Goal: Task Accomplishment & Management: Manage account settings

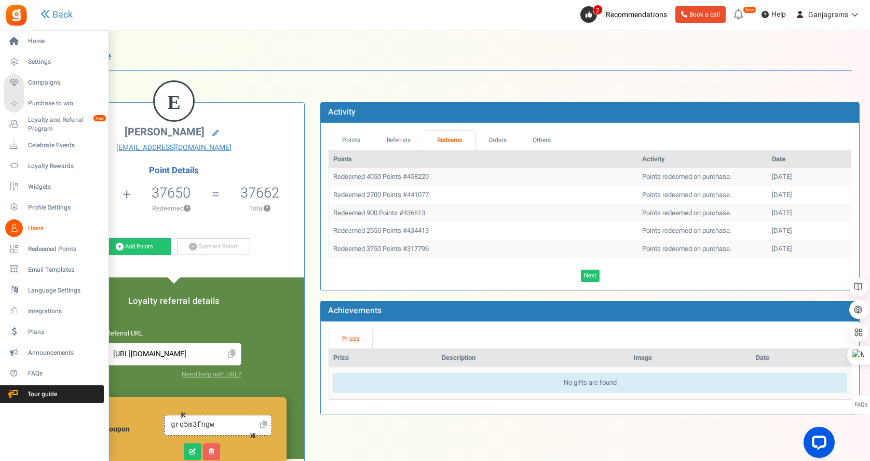
click at [32, 225] on span "Users" at bounding box center [64, 228] width 73 height 9
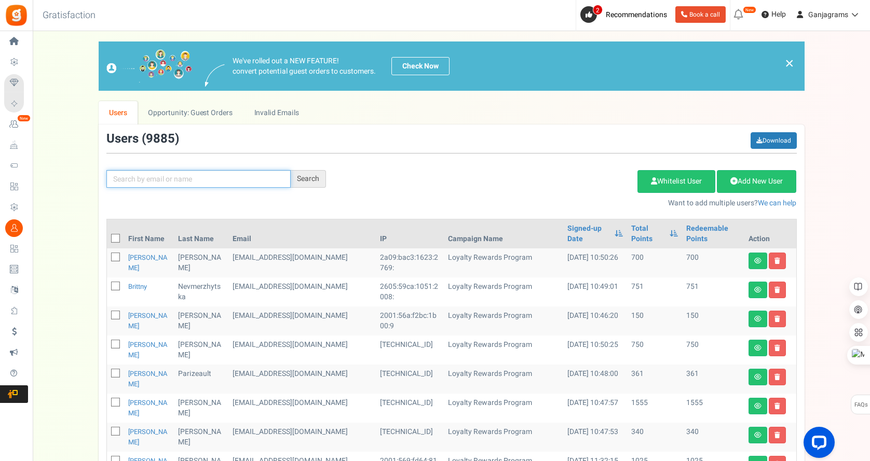
click at [176, 182] on input "text" at bounding box center [198, 179] width 184 height 18
paste input "[EMAIL_ADDRESS][DOMAIN_NAME]"
type input "[EMAIL_ADDRESS][DOMAIN_NAME]"
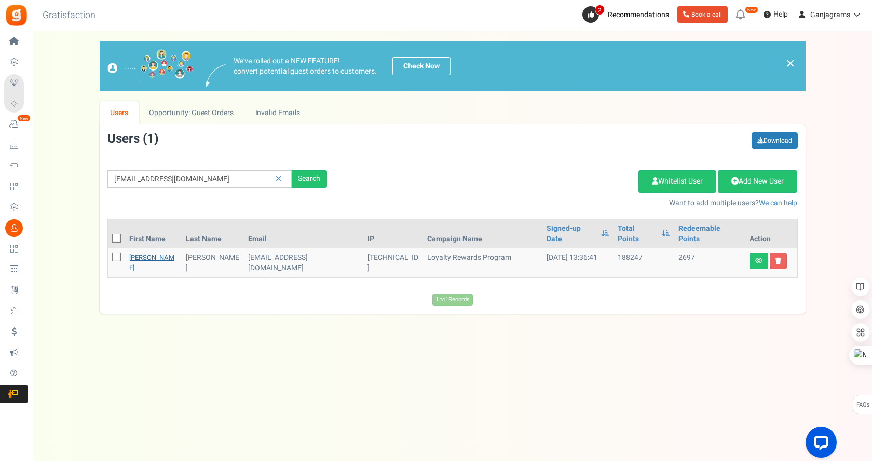
click at [138, 253] on link "[PERSON_NAME]" at bounding box center [151, 263] width 45 height 20
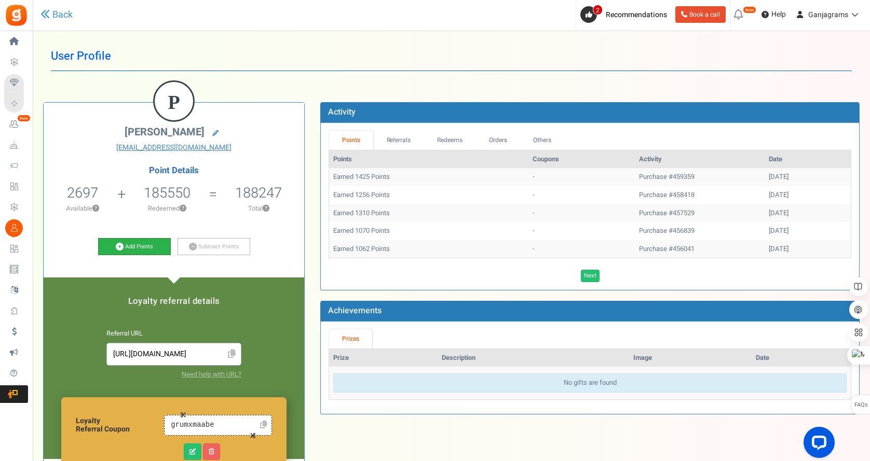
click at [137, 249] on link "Add Points" at bounding box center [134, 247] width 73 height 18
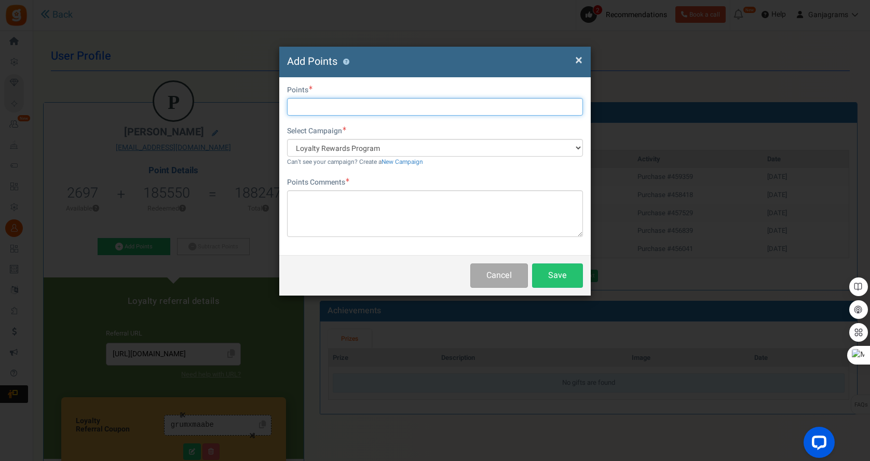
click at [319, 106] on input "text" at bounding box center [435, 107] width 296 height 18
type input "18750"
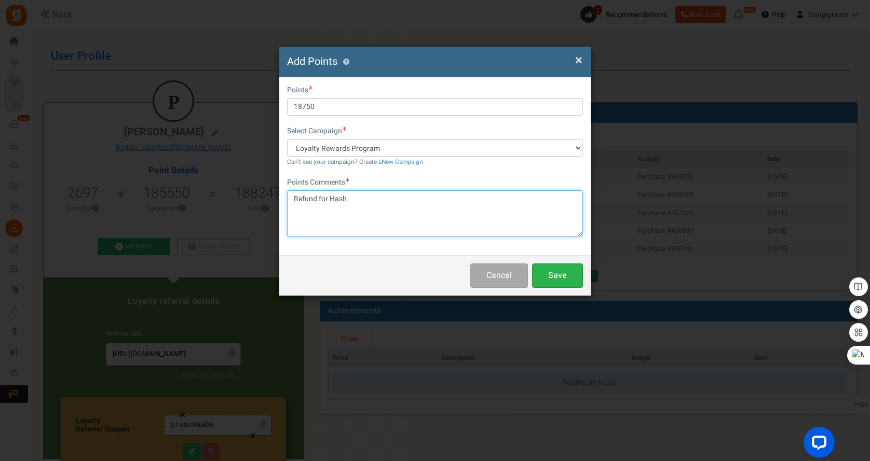
type textarea "Refund for Hash"
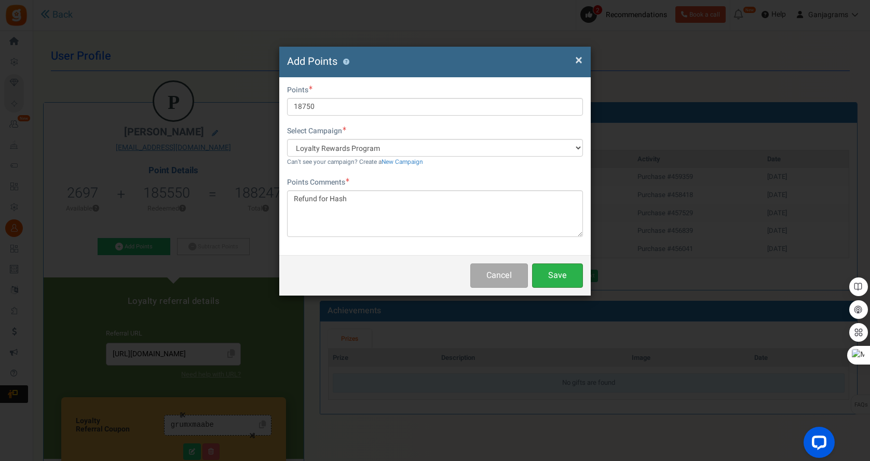
click at [559, 274] on button "Save" at bounding box center [557, 276] width 51 height 24
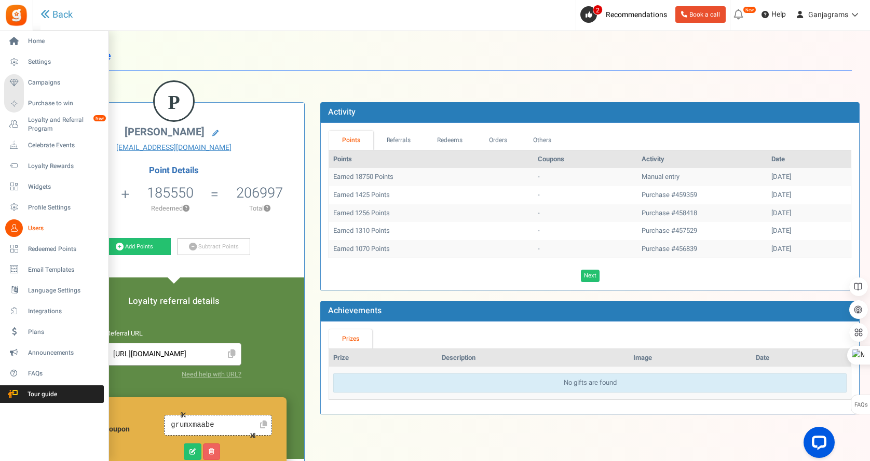
click at [38, 231] on span "Users" at bounding box center [64, 228] width 73 height 9
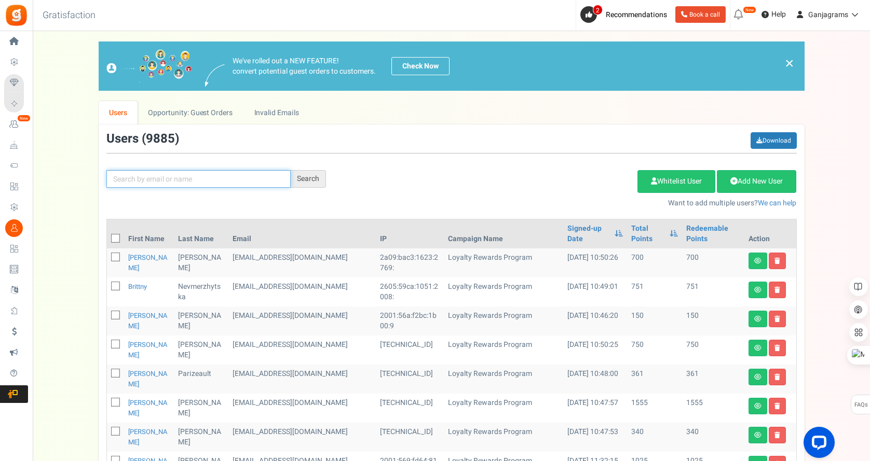
click at [138, 175] on input "text" at bounding box center [198, 179] width 184 height 18
paste input "[EMAIL_ADDRESS][DOMAIN_NAME]"
type input "[EMAIL_ADDRESS][DOMAIN_NAME]"
click at [305, 183] on div "Search" at bounding box center [308, 179] width 35 height 18
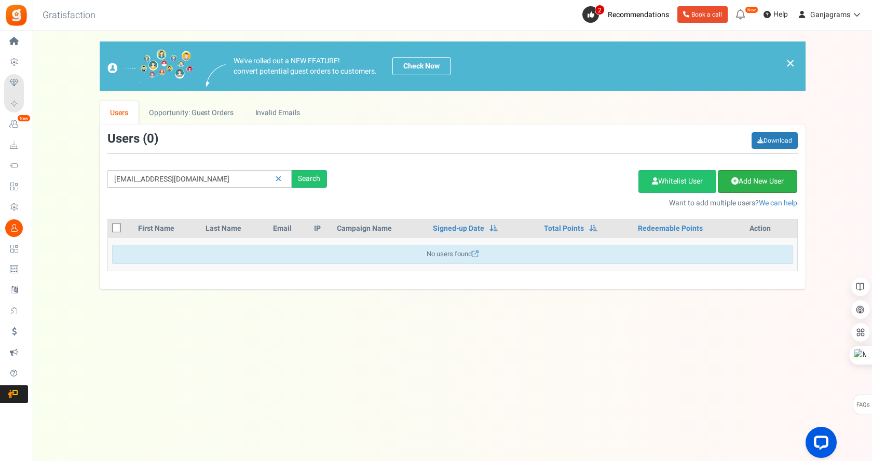
click at [744, 182] on link "Add New User" at bounding box center [757, 181] width 79 height 23
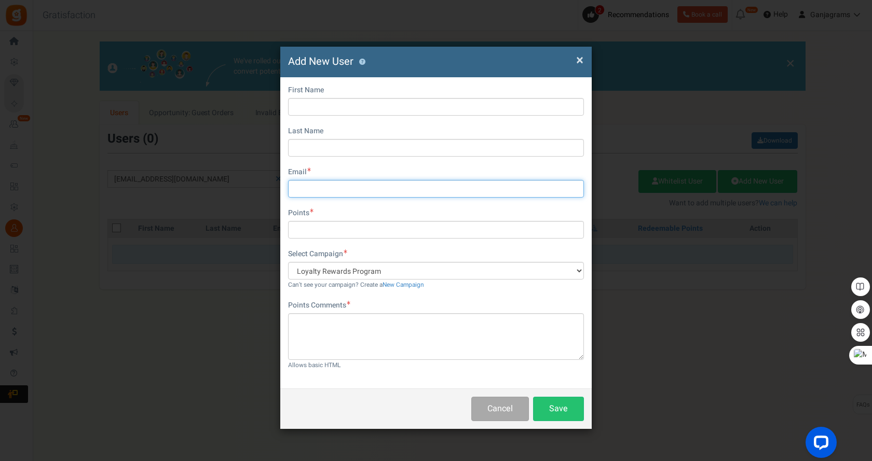
click at [313, 191] on input "text" at bounding box center [436, 189] width 296 height 18
paste input "[EMAIL_ADDRESS][DOMAIN_NAME]"
type input "[EMAIL_ADDRESS][DOMAIN_NAME]"
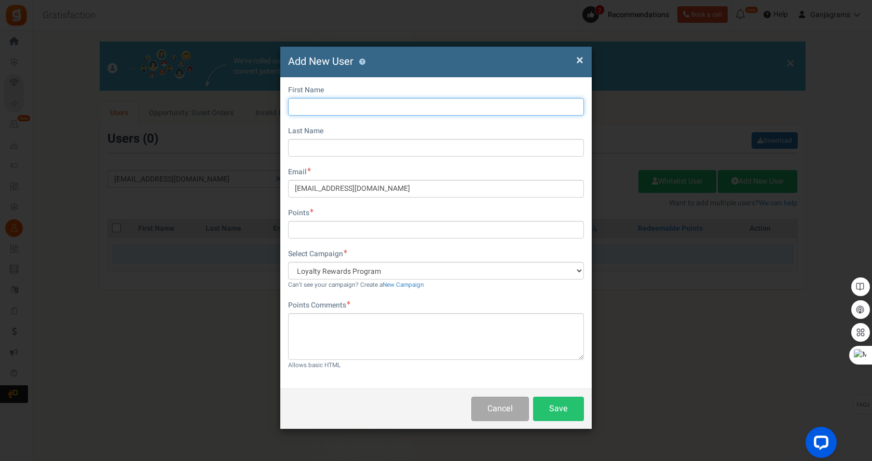
click at [359, 105] on input "text" at bounding box center [436, 107] width 296 height 18
type input "[PERSON_NAME]"
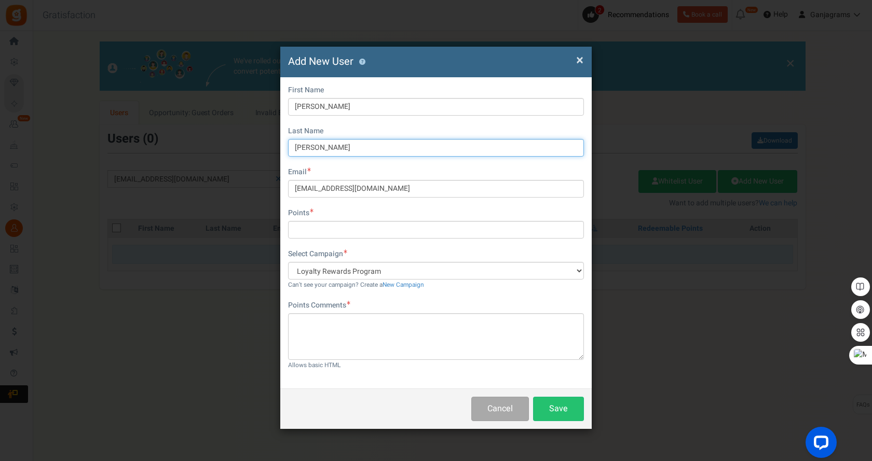
type input "[PERSON_NAME]"
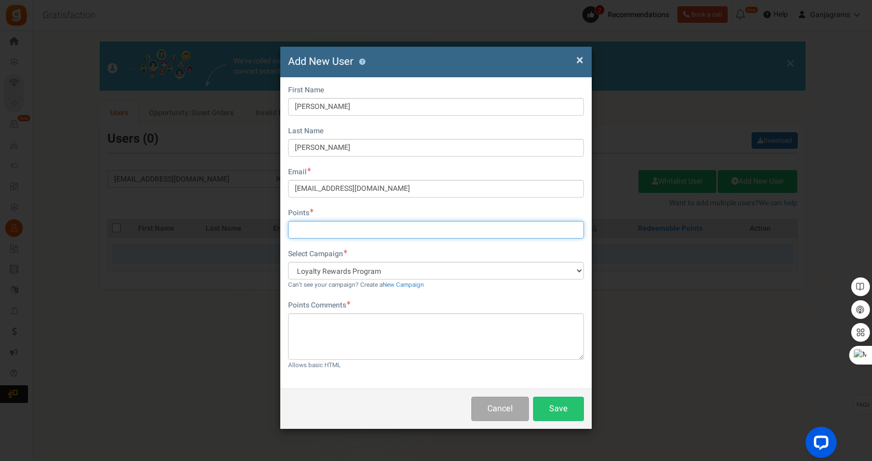
click at [338, 227] on input "text" at bounding box center [436, 230] width 296 height 18
click at [356, 231] on input "text" at bounding box center [436, 230] width 296 height 18
type input "29250"
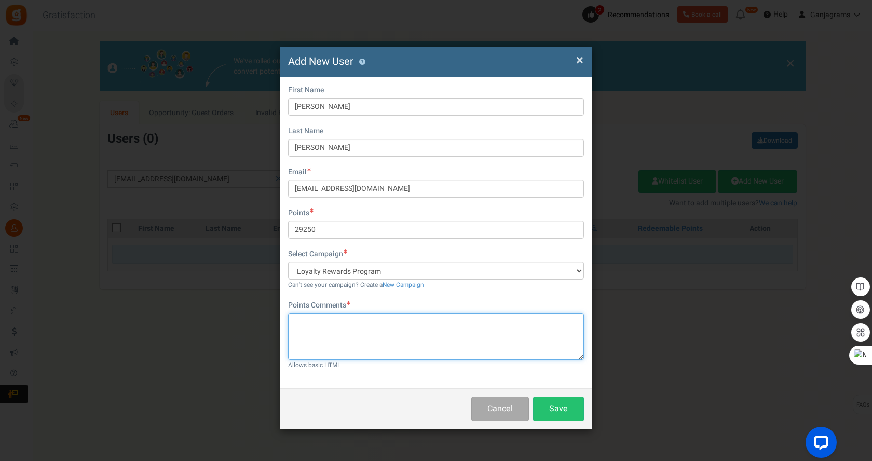
click at [341, 330] on textarea at bounding box center [436, 336] width 296 height 47
click at [320, 331] on textarea at bounding box center [436, 336] width 296 height 47
paste textarea "Order #459347"
type textarea "Order #459347 + $20"
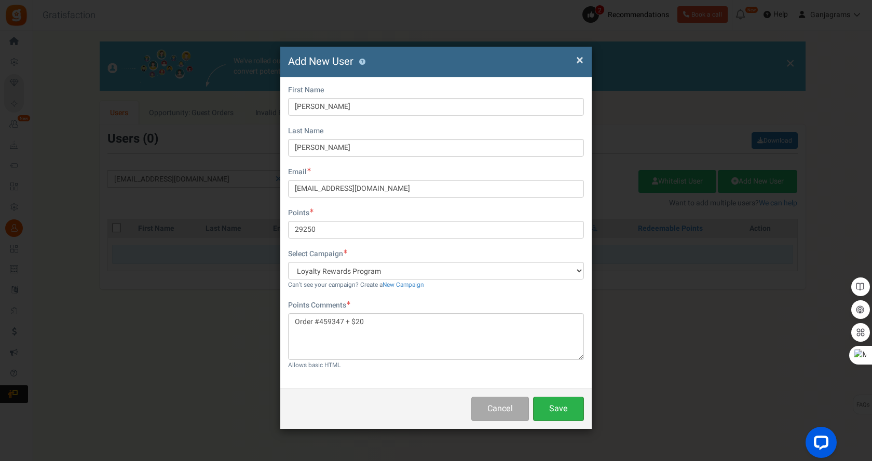
click at [552, 402] on button "Save" at bounding box center [558, 409] width 51 height 24
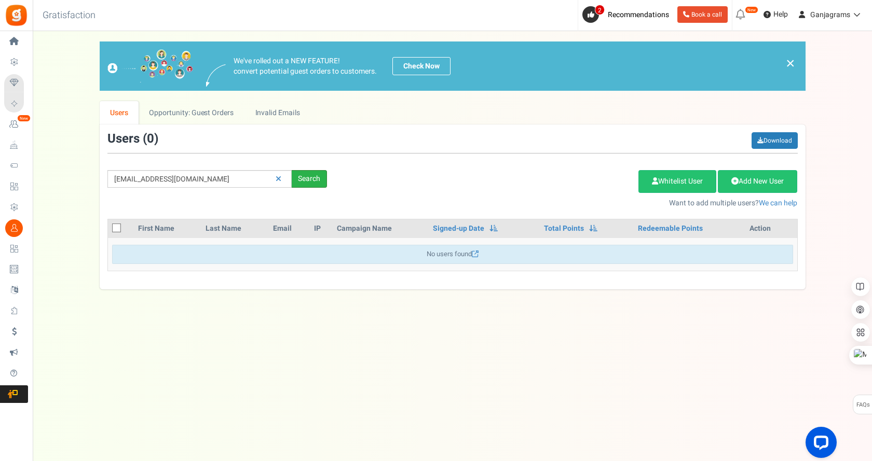
click at [304, 181] on div "Search" at bounding box center [309, 179] width 35 height 18
